Goal: Register for event/course

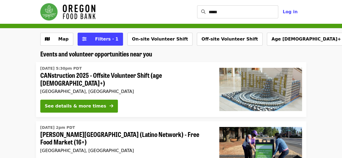
click at [15, 80] on li "[DATE] 5:30pm PDT CANstruction 2025 - Offsite Volunteer Shift (age [DEMOGRAPHIC…" at bounding box center [171, 89] width 342 height 55
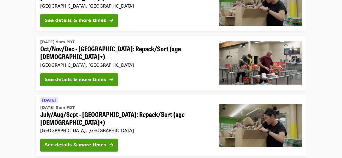
scroll to position [270, 0]
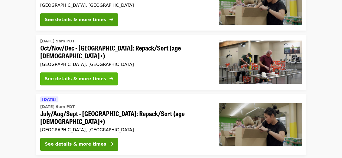
click at [53, 76] on div "See details & more times" at bounding box center [75, 79] width 61 height 6
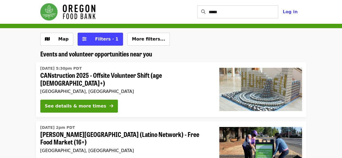
scroll to position [270, 0]
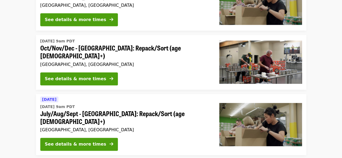
click at [0, 67] on li "[DATE] 9am PDT Oct/Nov/Dec - [GEOGRAPHIC_DATA]: Repack/Sort (age [DEMOGRAPHIC_D…" at bounding box center [171, 62] width 342 height 55
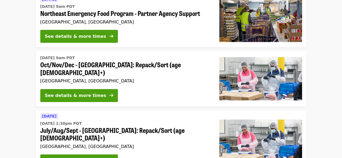
scroll to position [562, 0]
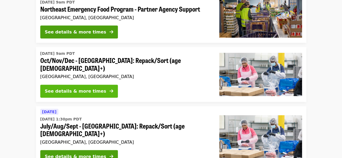
click at [46, 88] on div "See details & more times" at bounding box center [75, 91] width 61 height 6
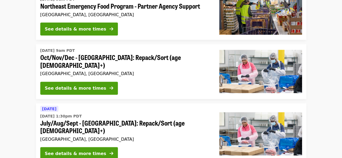
scroll to position [572, 0]
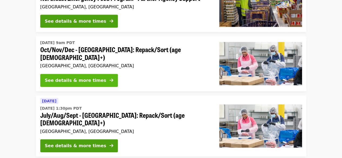
click at [59, 77] on div "See details & more times" at bounding box center [75, 80] width 61 height 6
